Goal: Information Seeking & Learning: Learn about a topic

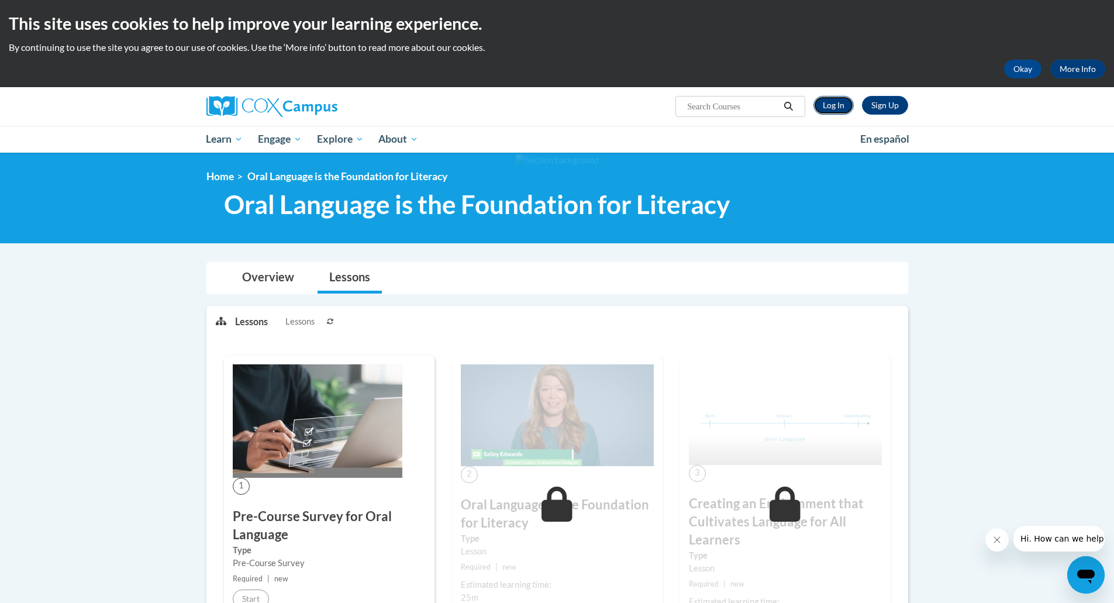
click at [834, 110] on link "Log In" at bounding box center [833, 105] width 40 height 19
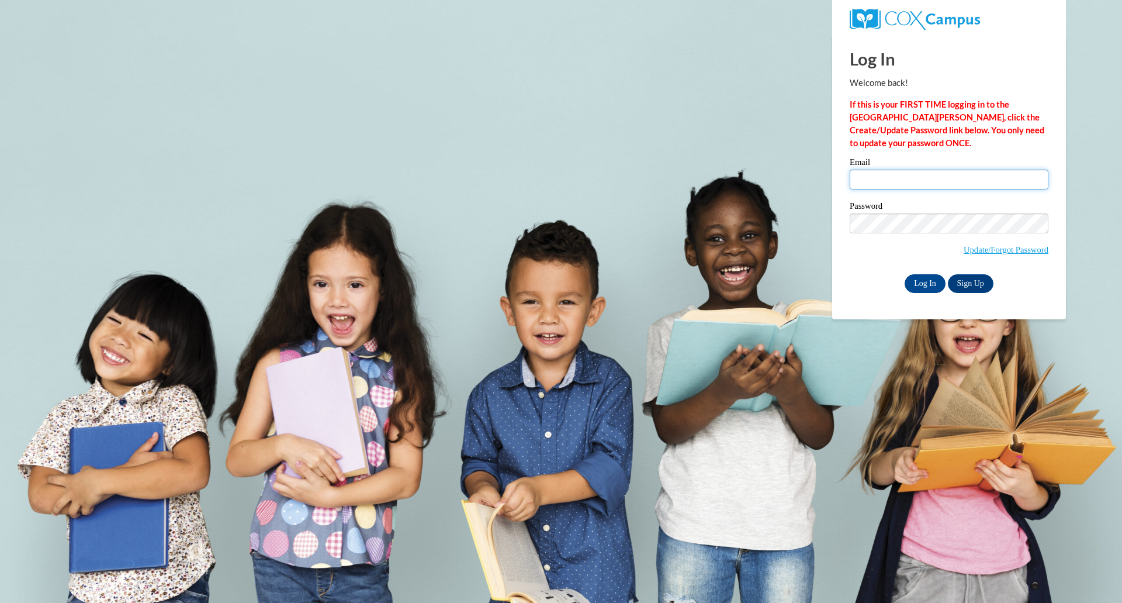
click at [887, 185] on input "Email" at bounding box center [949, 180] width 199 height 20
type input "brian.dropp@muskegonorway.org"
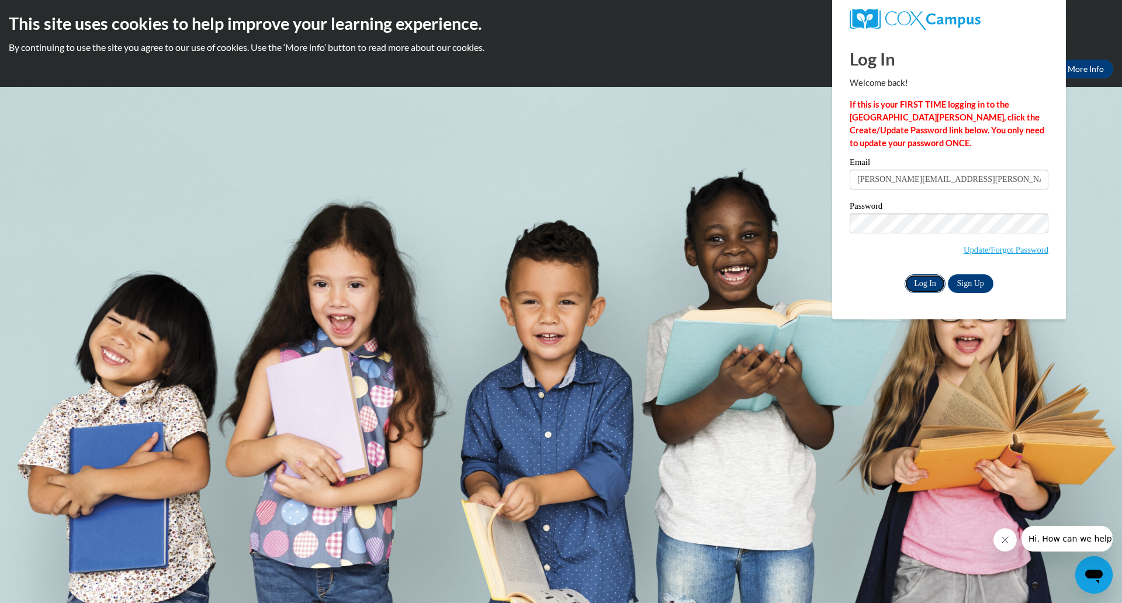
click at [927, 281] on input "Log In" at bounding box center [925, 283] width 41 height 19
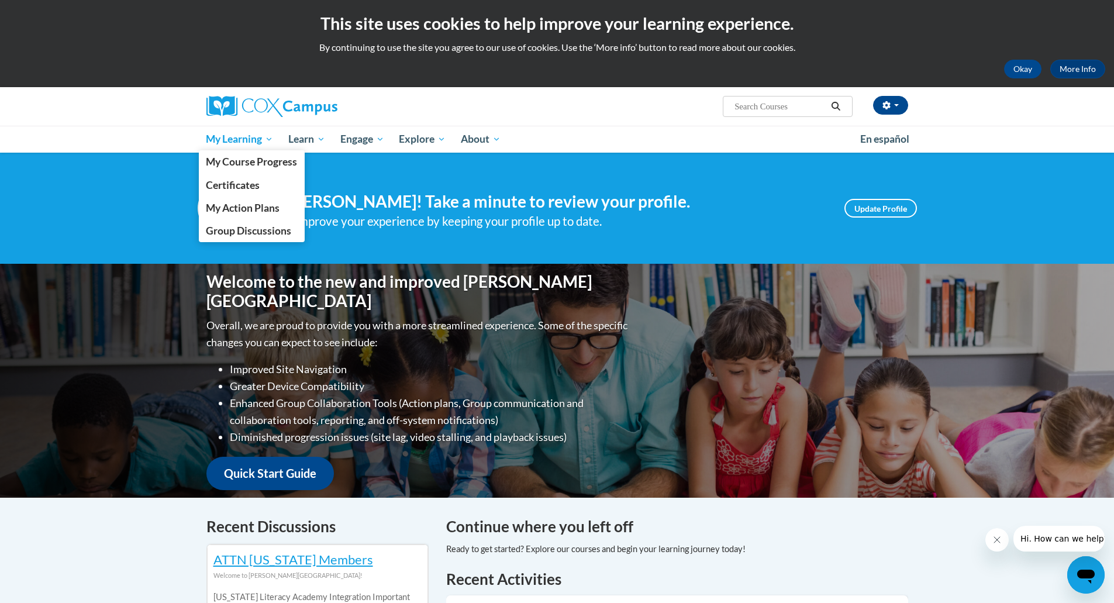
click at [268, 137] on span "My Learning" at bounding box center [239, 139] width 67 height 14
click at [256, 160] on span "My Course Progress" at bounding box center [251, 161] width 91 height 12
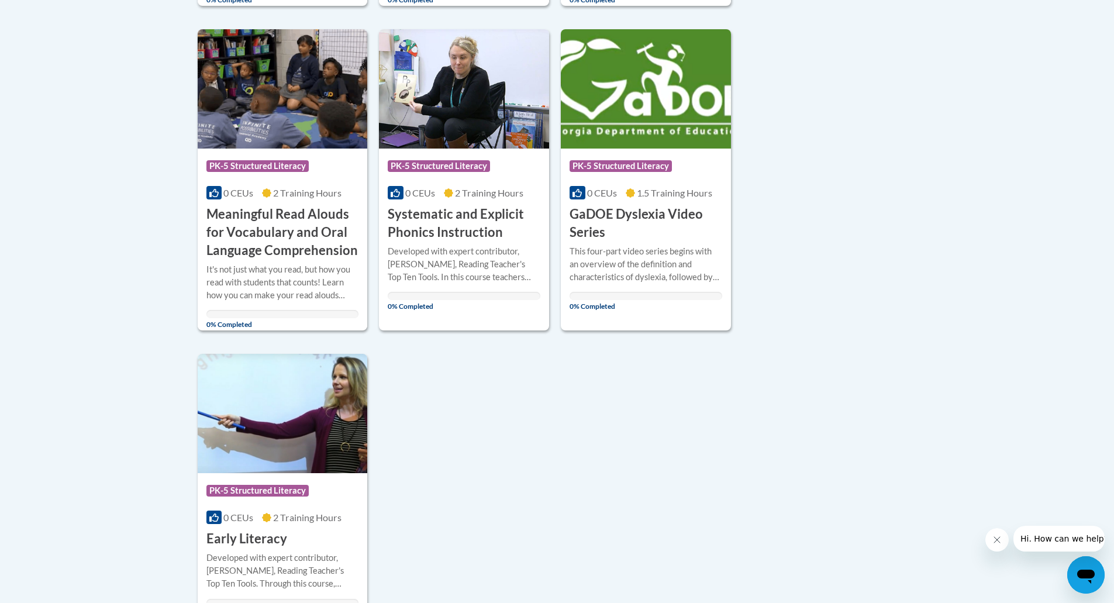
scroll to position [871, 0]
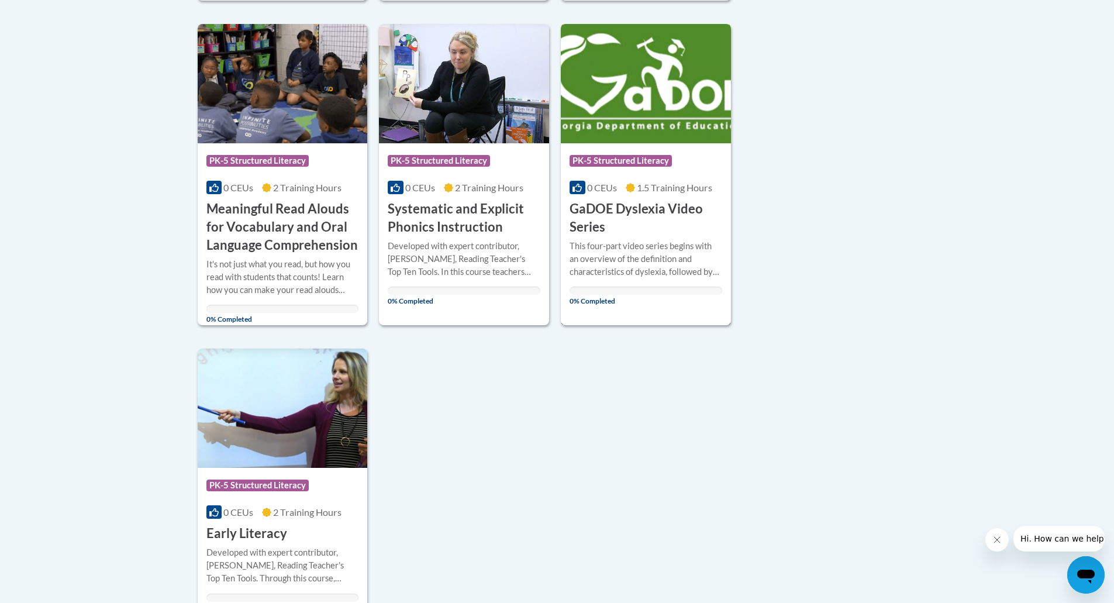
click at [610, 204] on h3 "GaDOE Dyslexia Video Series" at bounding box center [645, 218] width 153 height 36
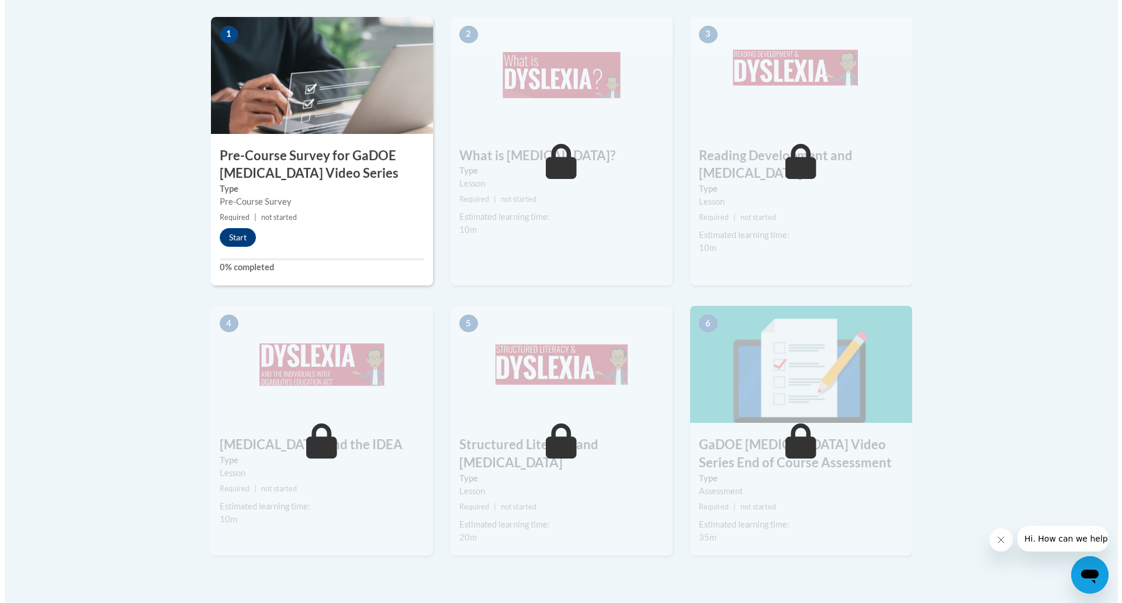
scroll to position [393, 0]
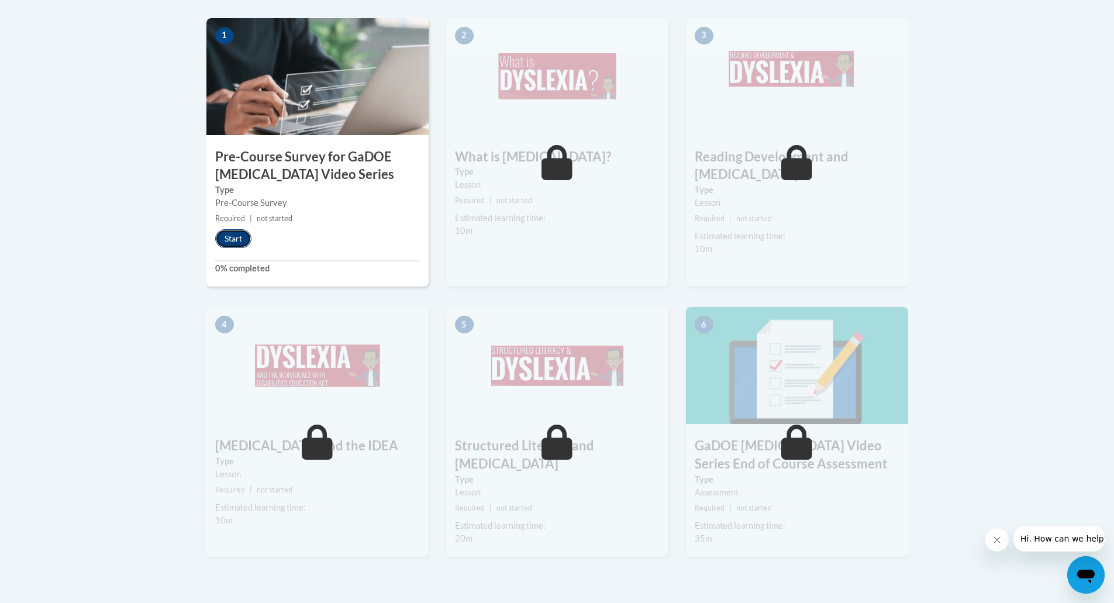
click at [232, 243] on button "Start" at bounding box center [233, 238] width 36 height 19
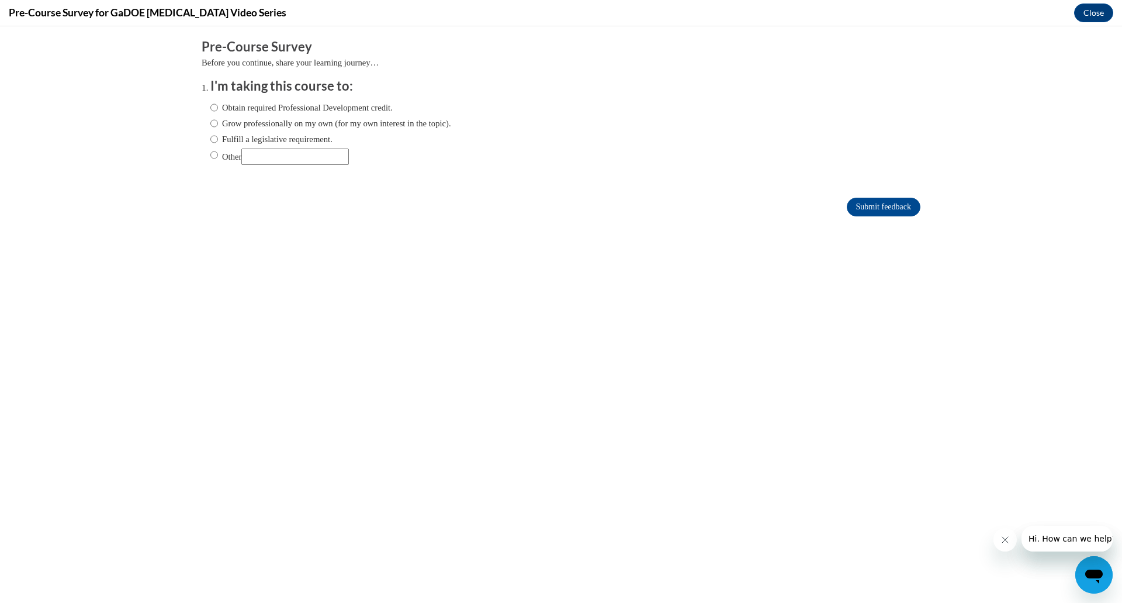
scroll to position [0, 0]
click at [210, 138] on input "Fulfill a legislative requirement." at bounding box center [214, 139] width 8 height 13
radio input "true"
click at [867, 201] on input "Submit feedback" at bounding box center [884, 207] width 74 height 19
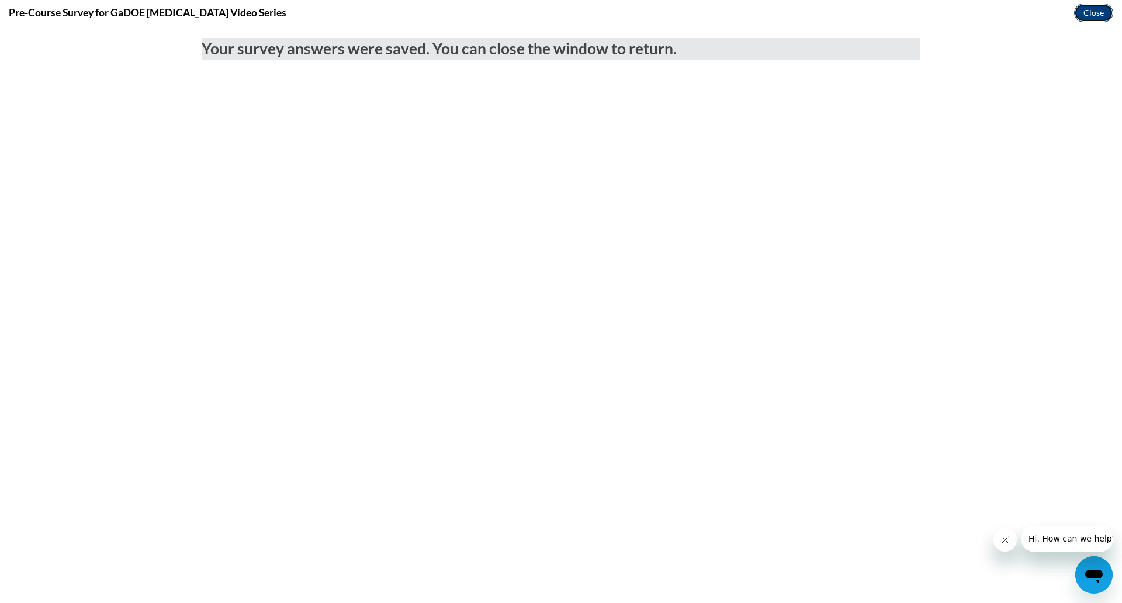
click at [1087, 11] on button "Close" at bounding box center [1093, 13] width 39 height 19
